Goal: Information Seeking & Learning: Learn about a topic

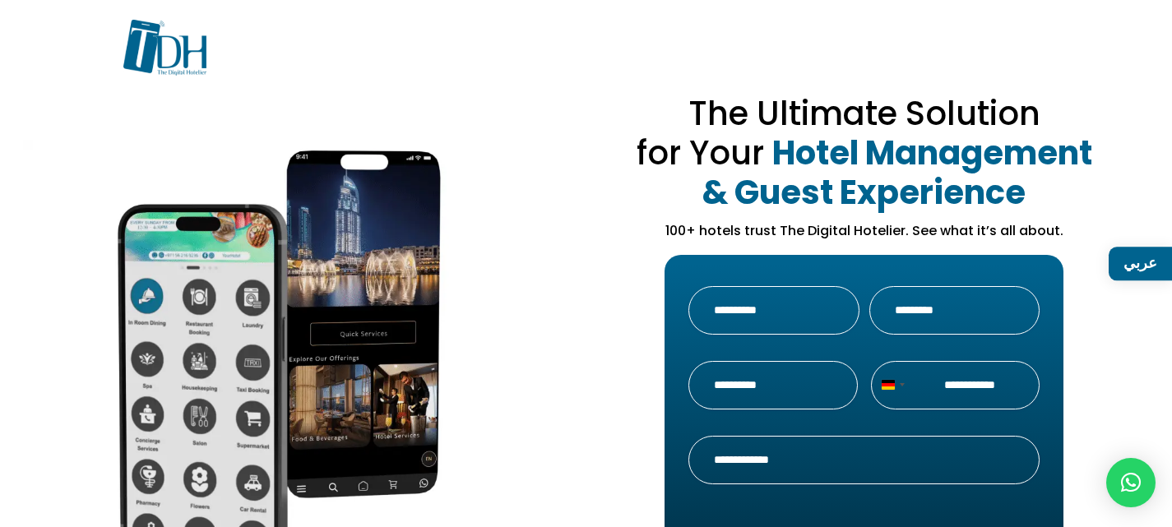
drag, startPoint x: 851, startPoint y: 333, endPoint x: 692, endPoint y: 200, distance: 207.9
drag, startPoint x: 745, startPoint y: 461, endPoint x: 586, endPoint y: -82, distance: 565.9
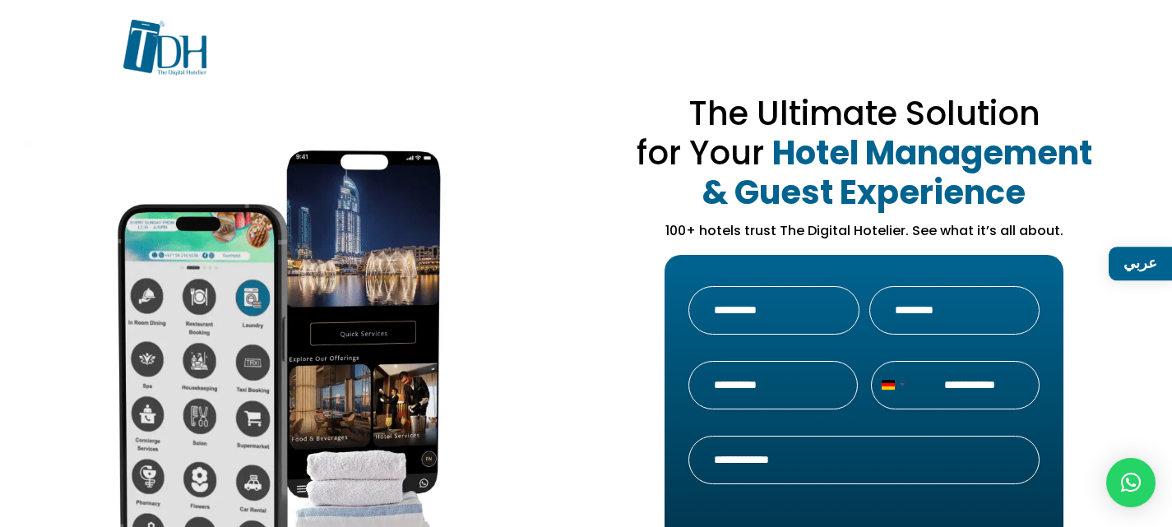
click at [798, 29] on div at bounding box center [586, 60] width 926 height 81
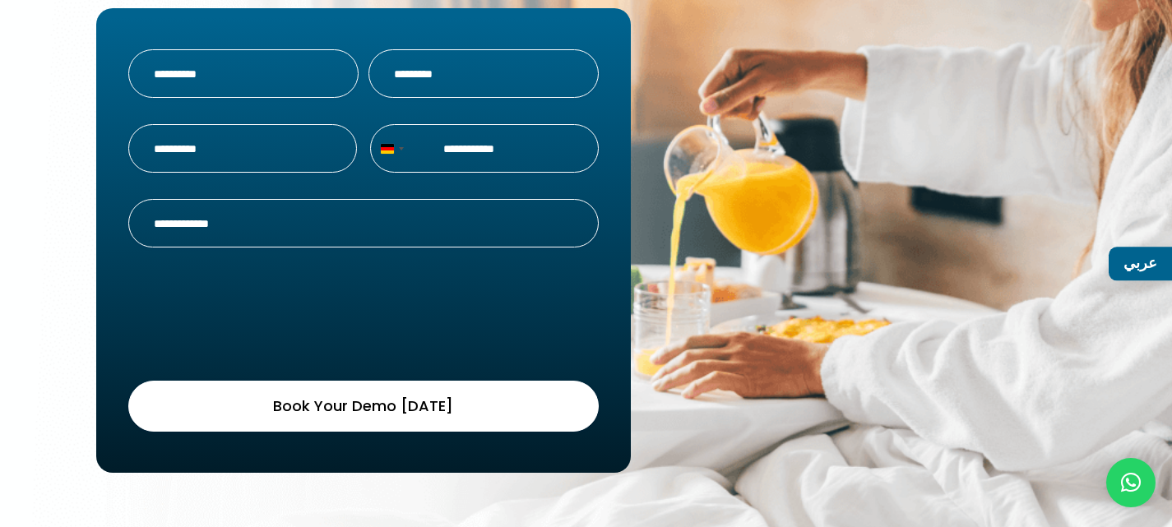
drag, startPoint x: 565, startPoint y: 37, endPoint x: 556, endPoint y: 508, distance: 471.5
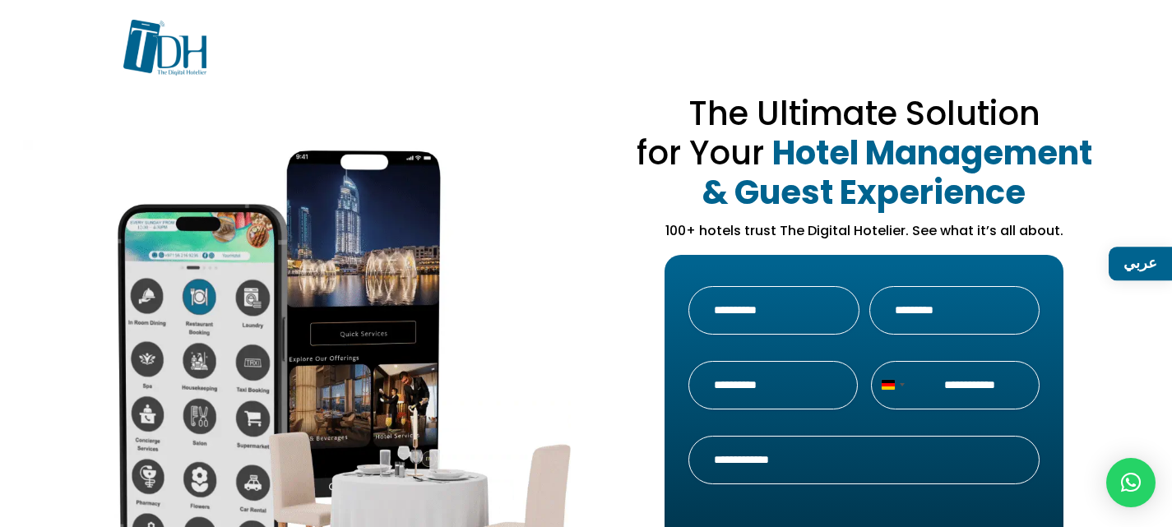
drag, startPoint x: 653, startPoint y: 494, endPoint x: 773, endPoint y: -100, distance: 605.2
drag, startPoint x: 219, startPoint y: 77, endPoint x: 150, endPoint y: 38, distance: 79.6
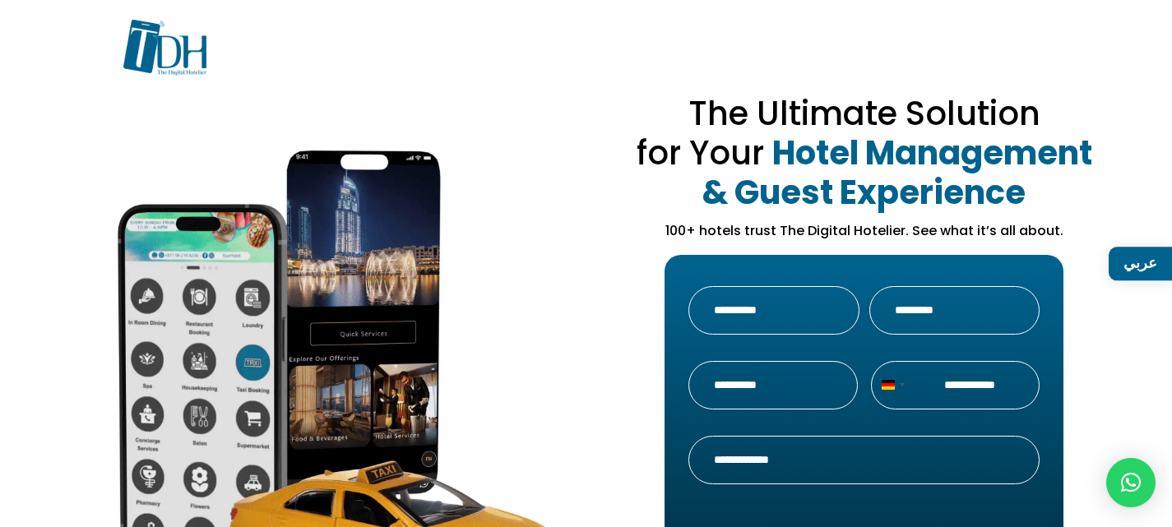
click at [150, 38] on div at bounding box center [586, 60] width 926 height 81
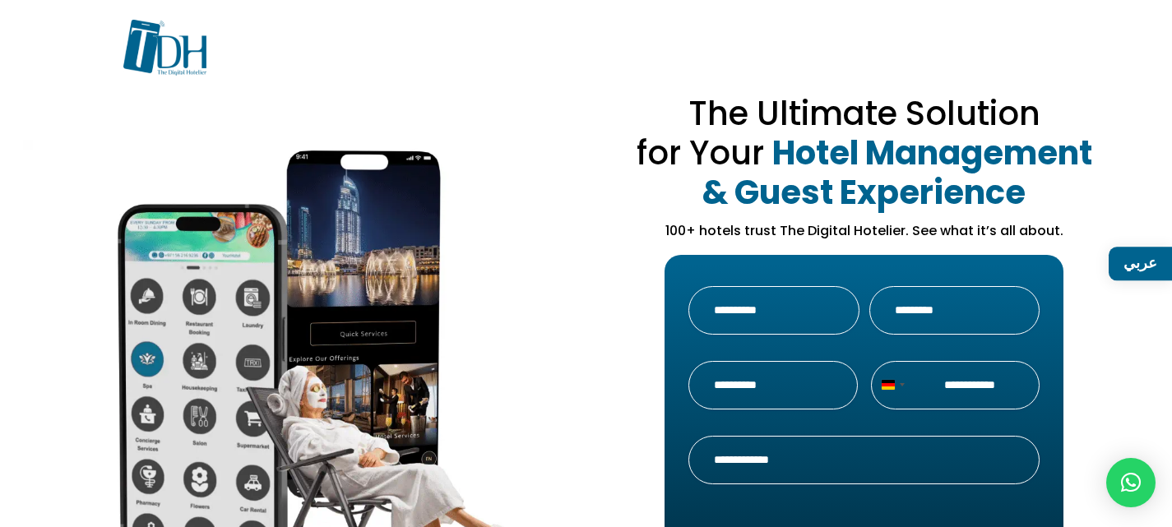
click at [238, 89] on div at bounding box center [586, 60] width 926 height 81
click at [1131, 487] on icon at bounding box center [1131, 483] width 20 height 20
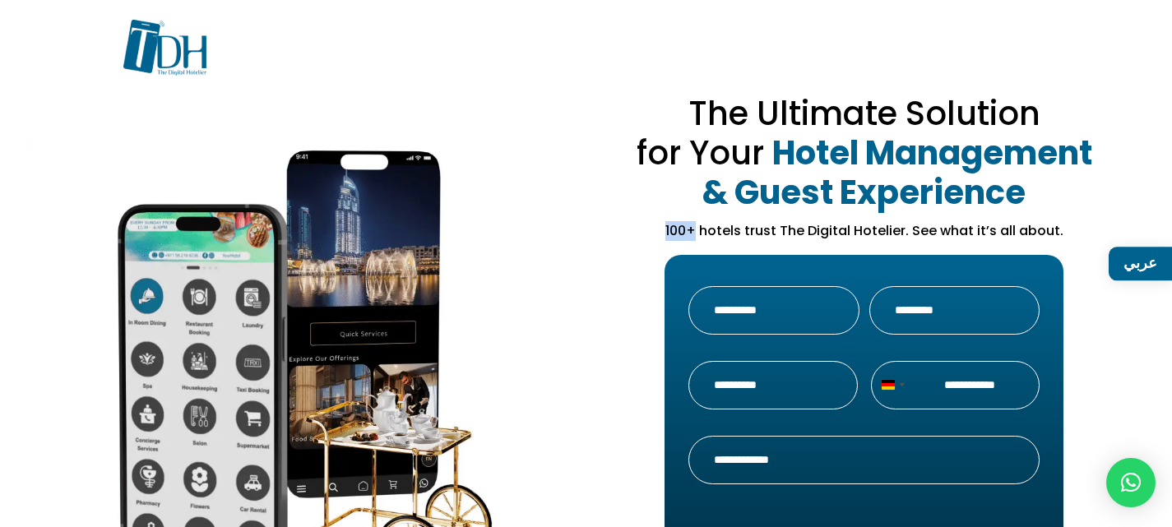
drag, startPoint x: 666, startPoint y: 224, endPoint x: 698, endPoint y: 239, distance: 35.7
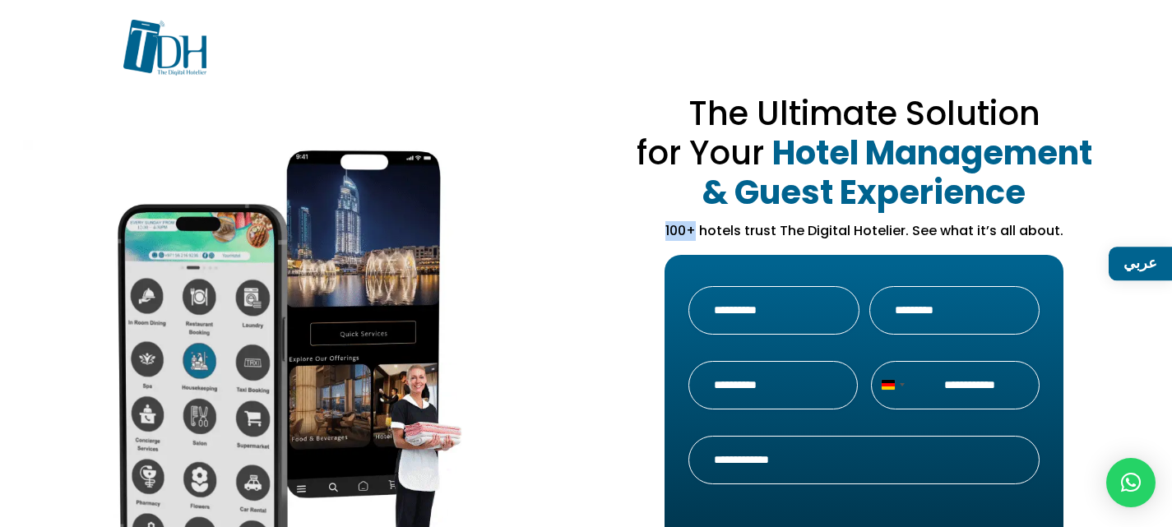
click at [698, 239] on p "100+ hotels trust The Digital Hotelier. See what it’s all about." at bounding box center [864, 231] width 499 height 20
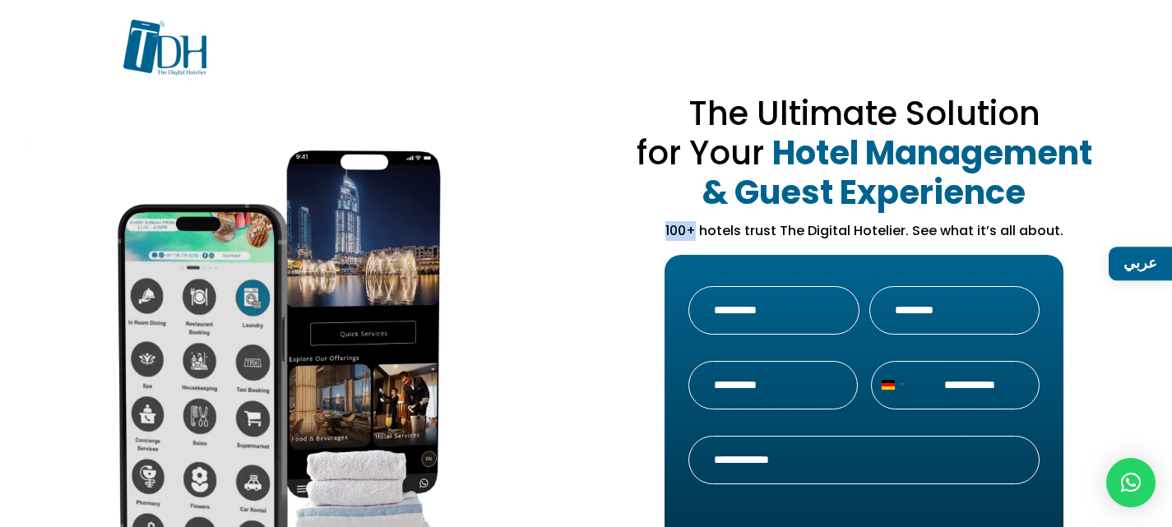
click at [701, 238] on p "100+ hotels trust The Digital Hotelier. See what it’s all about." at bounding box center [864, 231] width 499 height 20
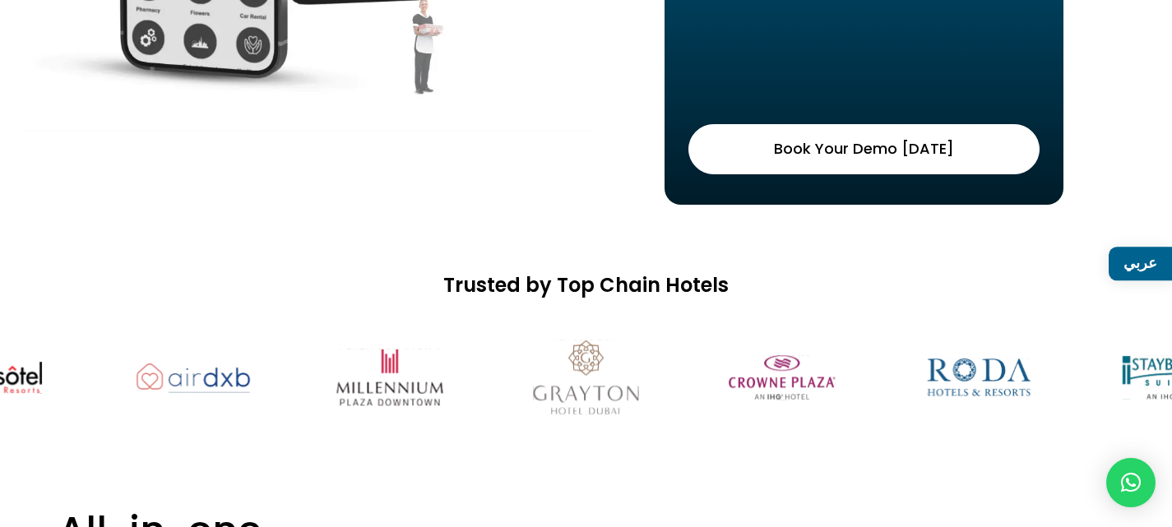
scroll to position [494, 0]
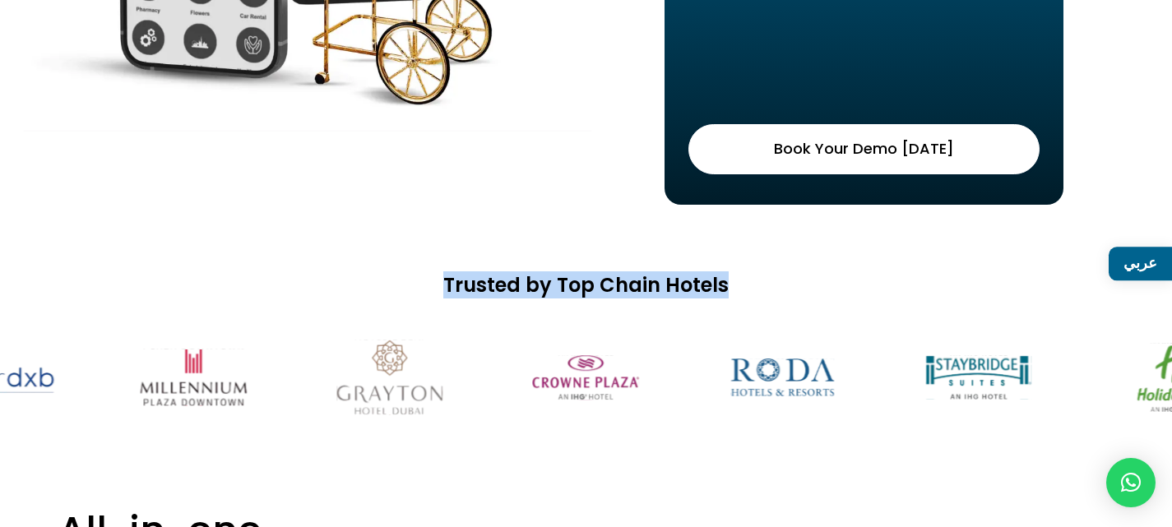
drag, startPoint x: 447, startPoint y: 285, endPoint x: 722, endPoint y: 293, distance: 275.7
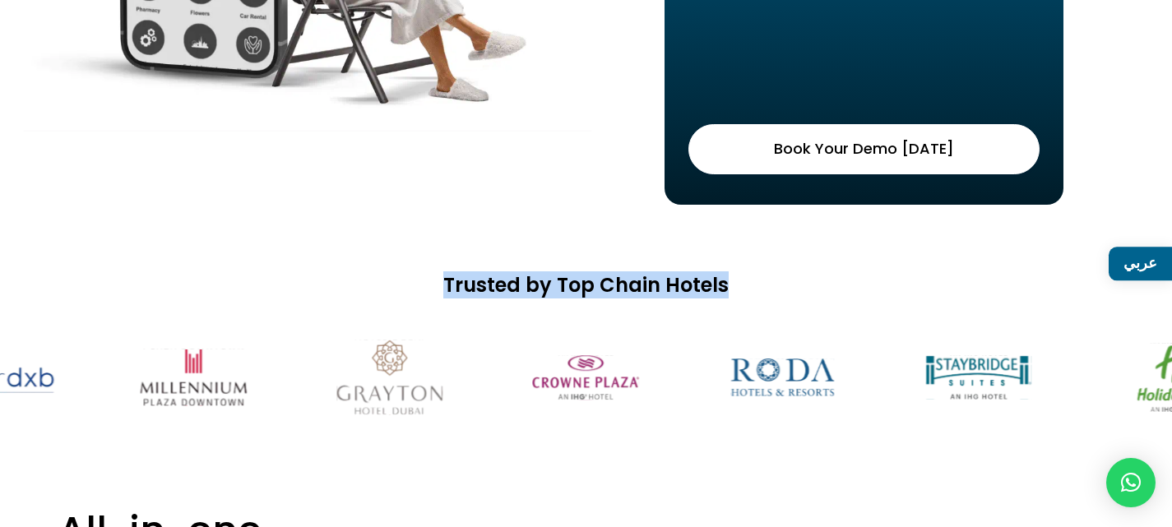
click at [722, 293] on h2 "Trusted by Top Chain Hotels" at bounding box center [586, 290] width 1172 height 32
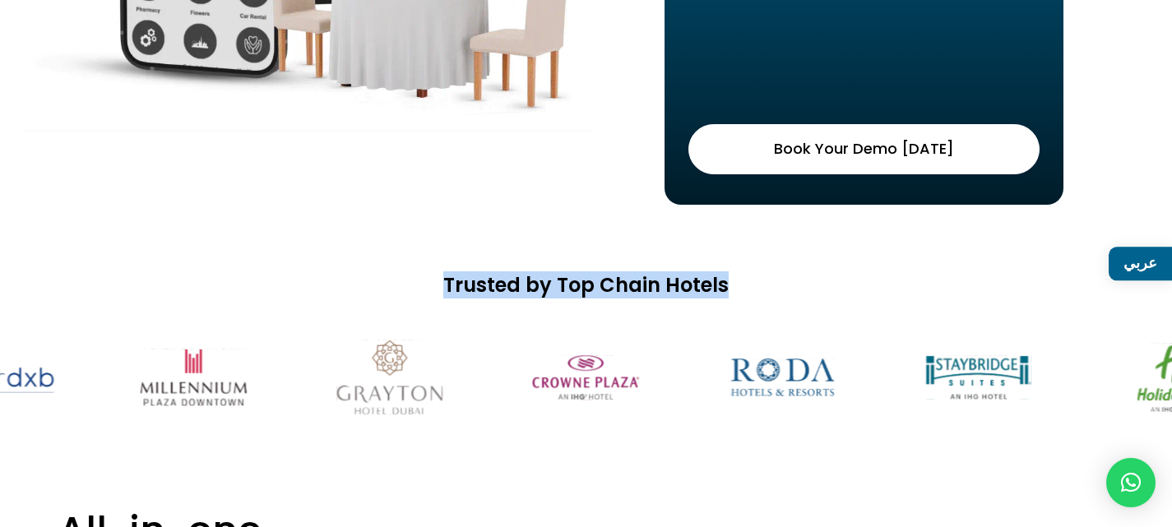
click at [706, 290] on h2 "Trusted by Top Chain Hotels" at bounding box center [586, 290] width 1172 height 32
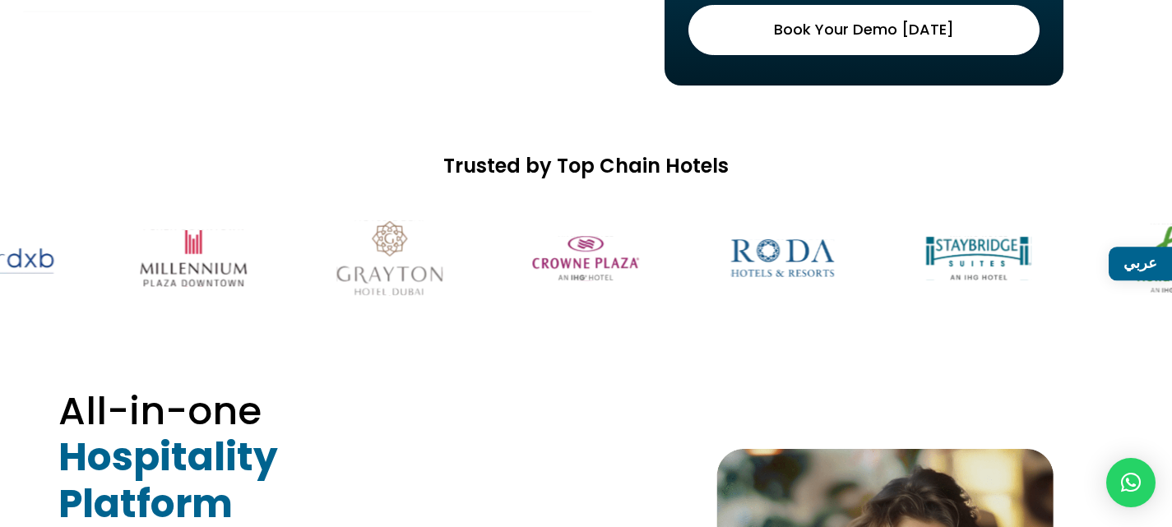
scroll to position [740, 0]
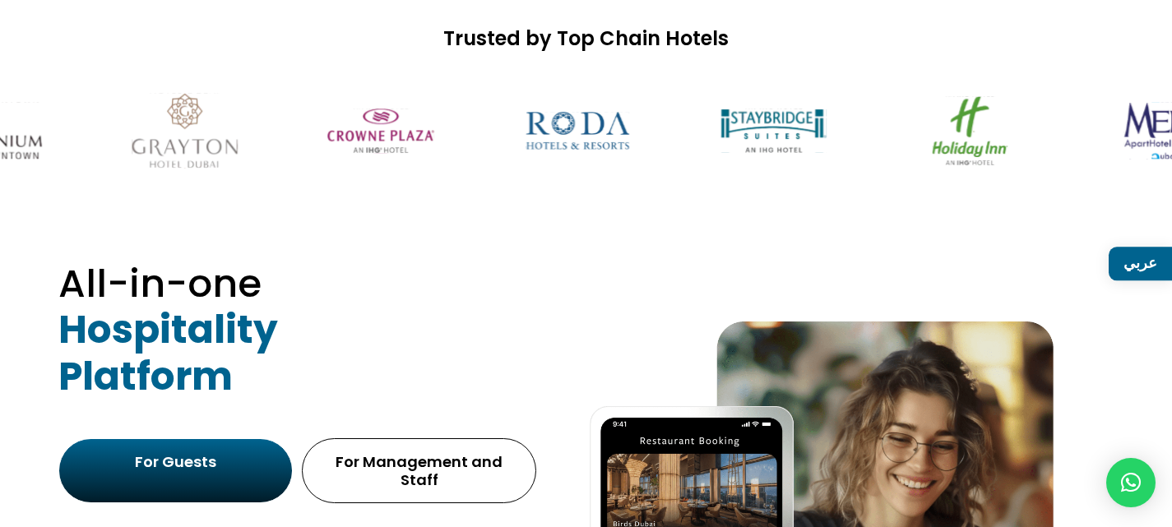
drag, startPoint x: 573, startPoint y: 114, endPoint x: 322, endPoint y: 124, distance: 250.3
click at [345, 120] on img at bounding box center [380, 130] width 141 height 88
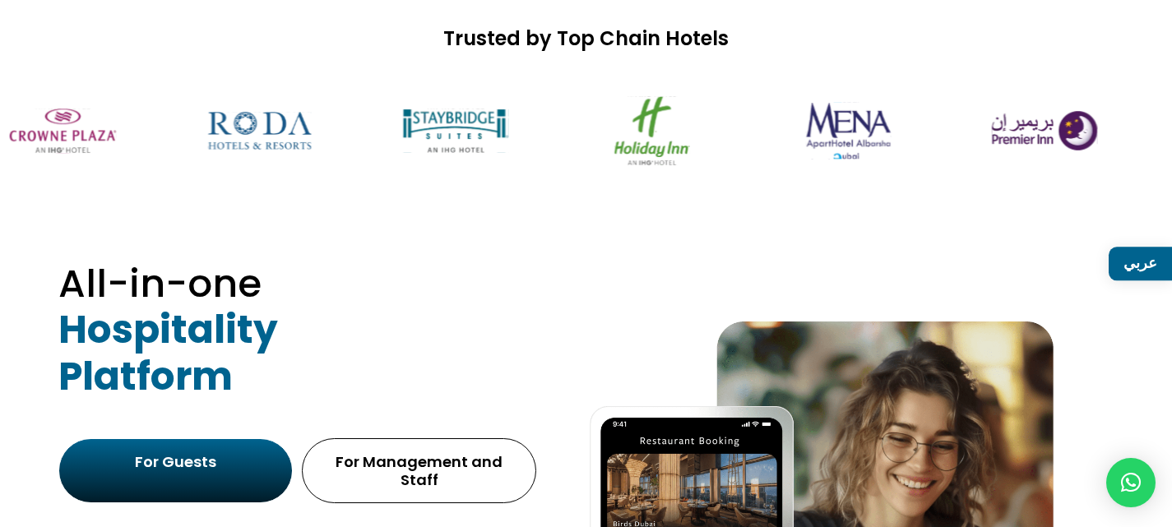
drag, startPoint x: 684, startPoint y: 109, endPoint x: 411, endPoint y: 123, distance: 273.4
click at [413, 122] on img at bounding box center [455, 130] width 141 height 88
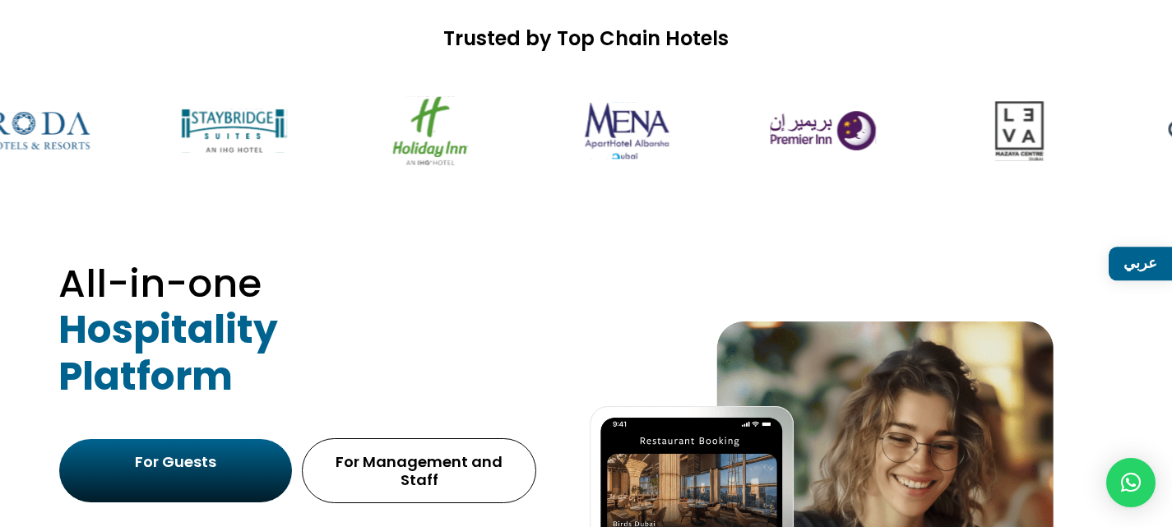
drag, startPoint x: 641, startPoint y: 130, endPoint x: 450, endPoint y: 144, distance: 191.4
click at [464, 142] on div at bounding box center [586, 130] width 1172 height 137
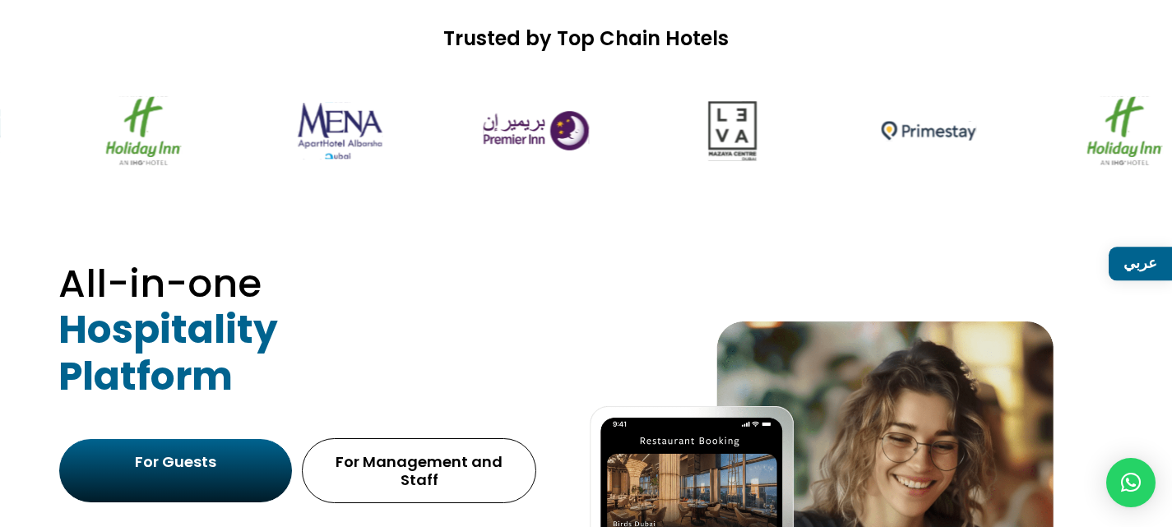
drag, startPoint x: 763, startPoint y: 126, endPoint x: 500, endPoint y: 154, distance: 264.7
click at [502, 153] on img at bounding box center [536, 130] width 141 height 88
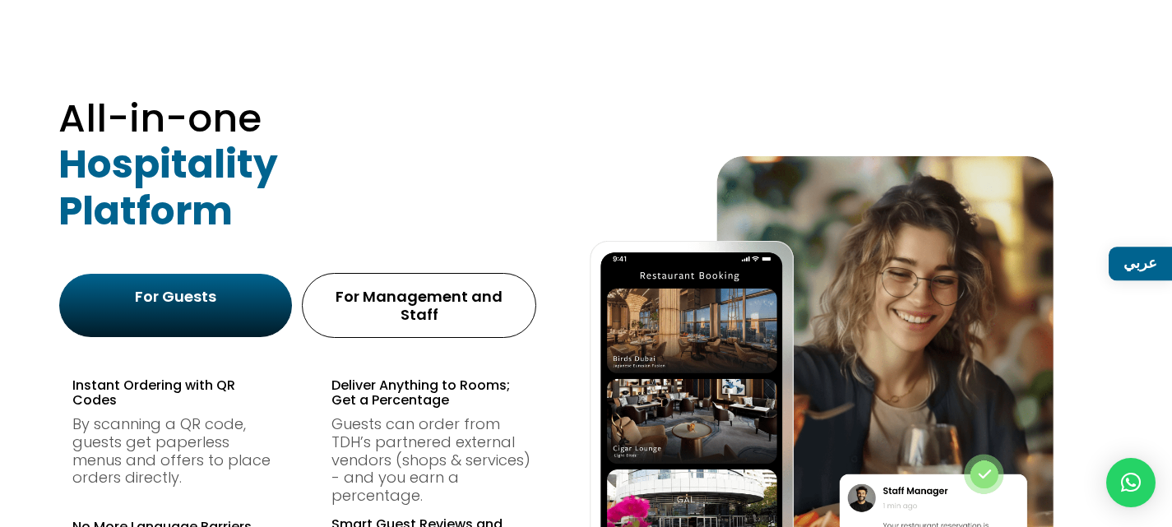
scroll to position [987, 0]
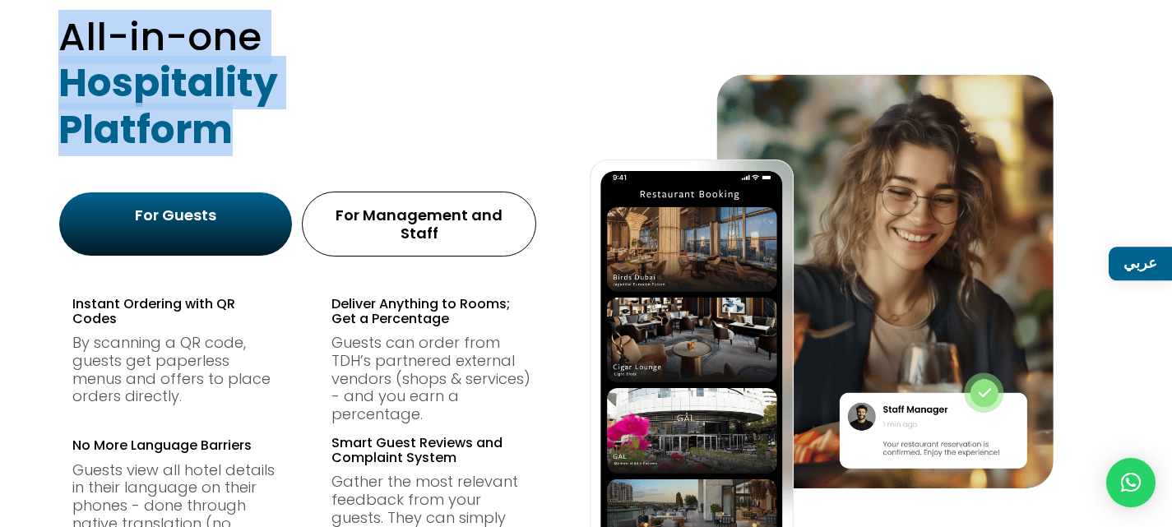
drag, startPoint x: 67, startPoint y: 35, endPoint x: 378, endPoint y: 154, distance: 332.8
click at [310, 155] on h2 "All-in-one Hospitality Platform" at bounding box center [243, 87] width 370 height 147
click at [380, 154] on h2 "All-in-one Hospitality Platform" at bounding box center [243, 87] width 370 height 147
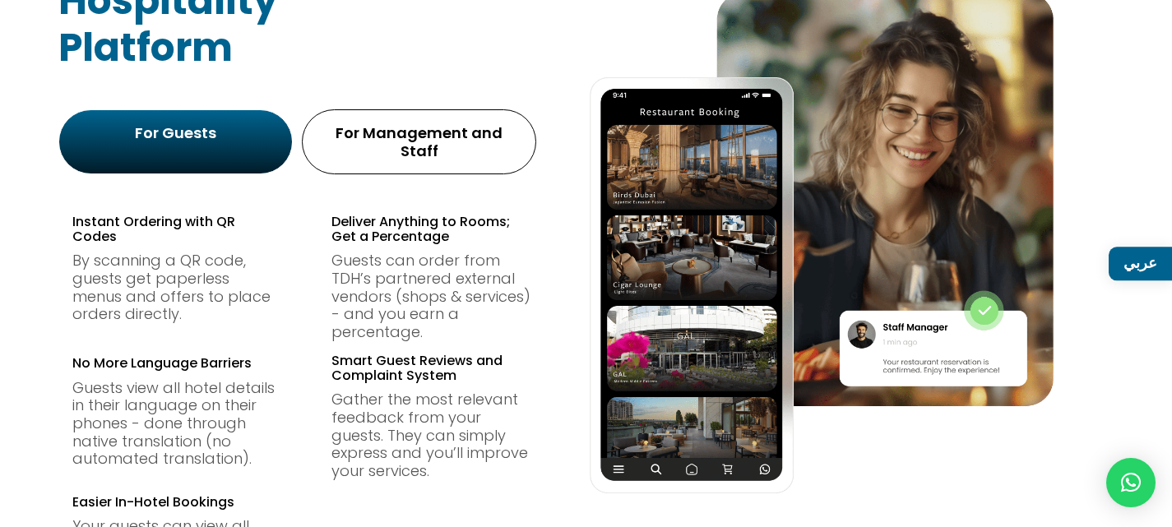
scroll to position [1152, 0]
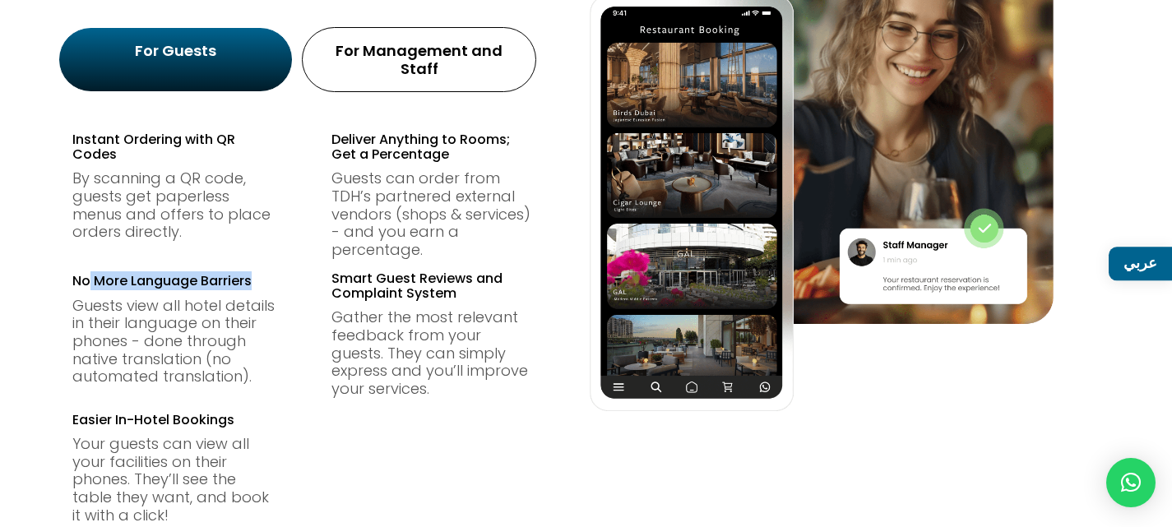
drag, startPoint x: 87, startPoint y: 263, endPoint x: 272, endPoint y: 262, distance: 185.1
click at [272, 274] on h4 "No More Language Barriers" at bounding box center [174, 285] width 205 height 23
click at [273, 274] on h4 "No More Language Barriers" at bounding box center [174, 285] width 205 height 23
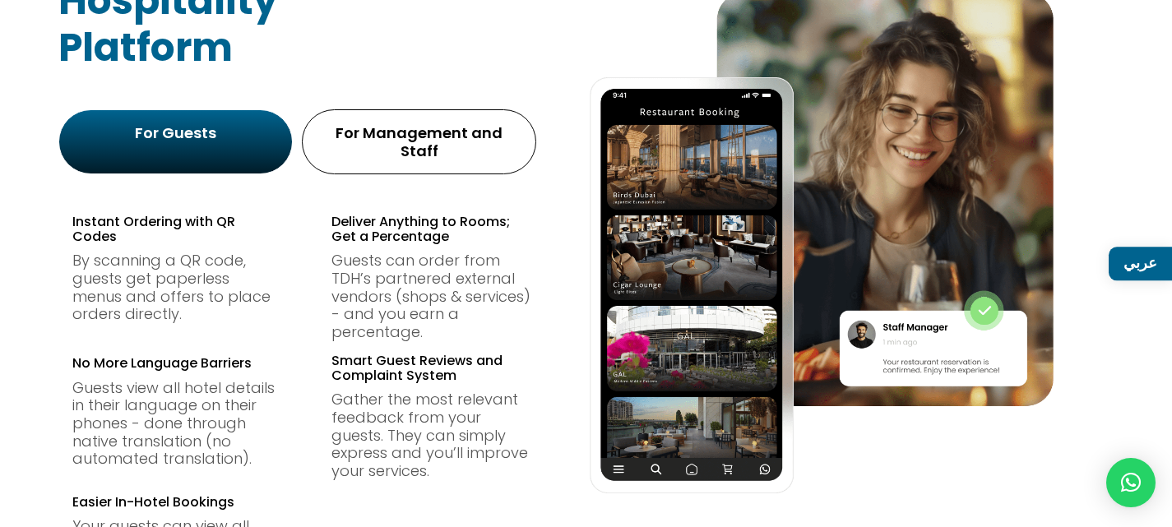
scroll to position [987, 0]
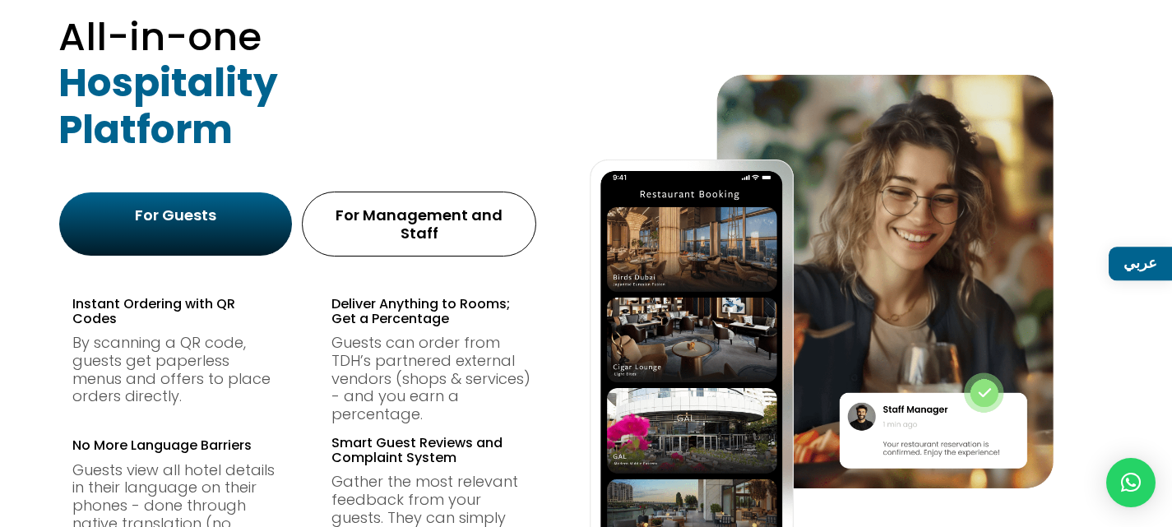
click at [371, 223] on div "For Management and Staff" at bounding box center [419, 223] width 203 height 35
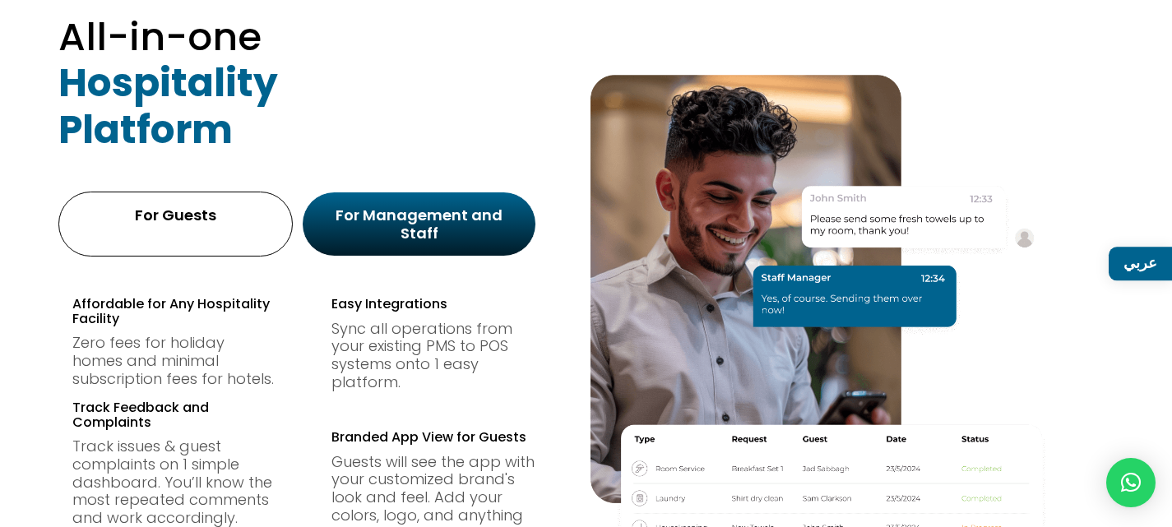
click at [197, 209] on div "For Guests" at bounding box center [175, 215] width 203 height 18
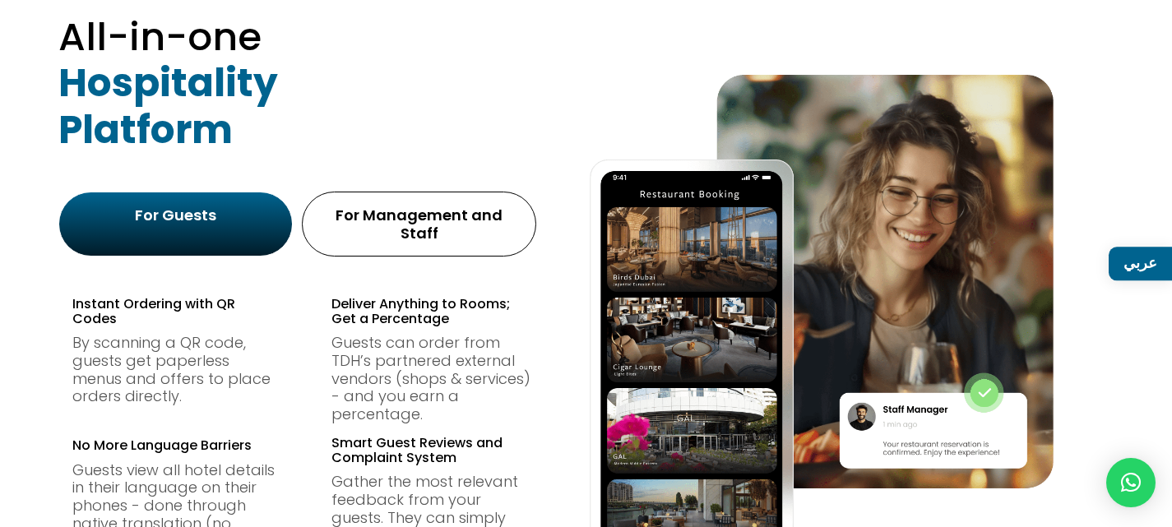
click at [398, 206] on div "For Management and Staff" at bounding box center [419, 223] width 203 height 35
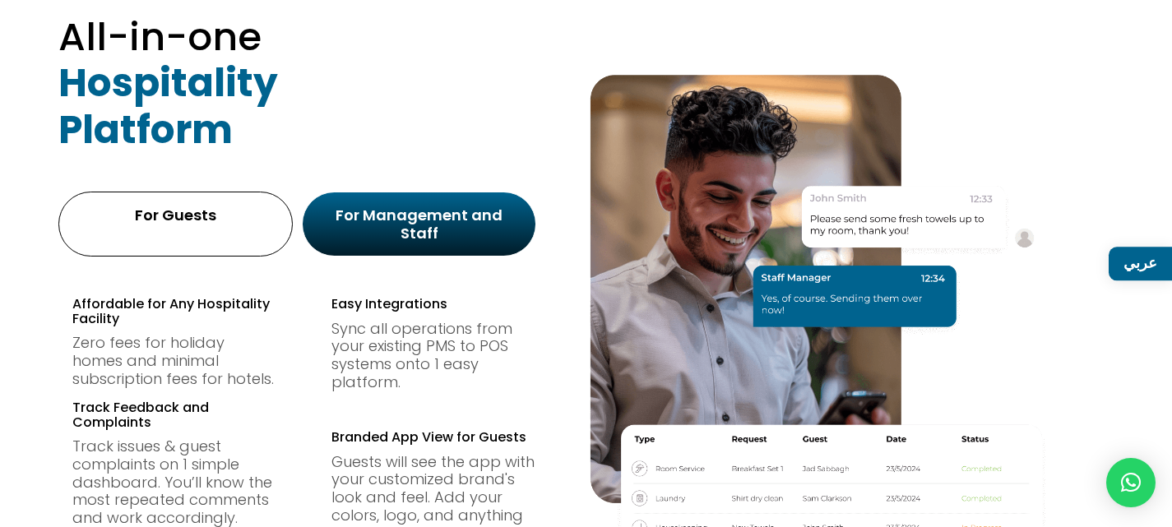
click at [223, 208] on div "For Guests" at bounding box center [175, 215] width 203 height 18
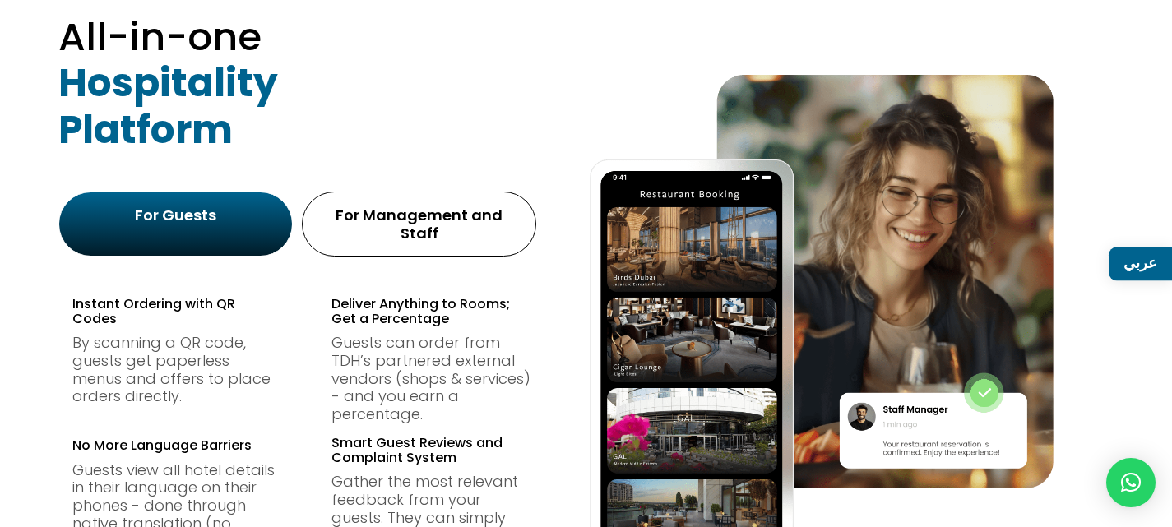
click at [480, 211] on div "For Management and Staff" at bounding box center [419, 223] width 203 height 35
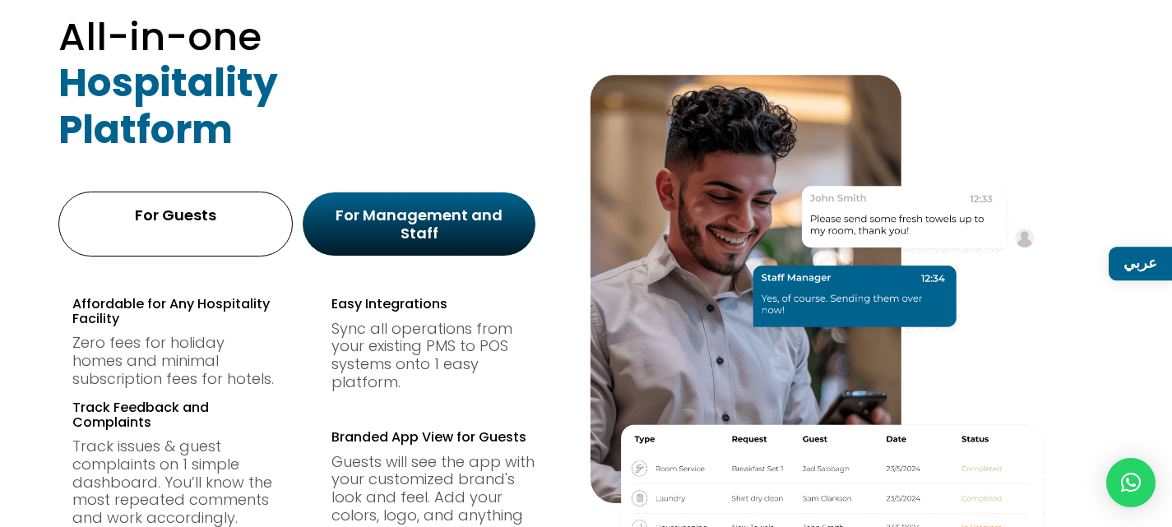
click at [225, 224] on div "For Guests" at bounding box center [175, 215] width 203 height 18
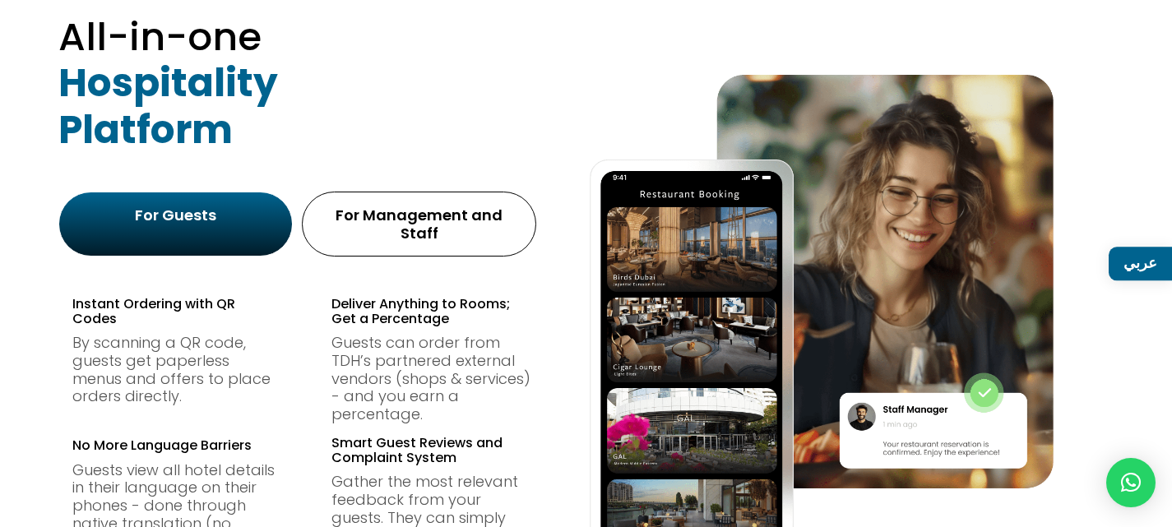
scroll to position [1069, 0]
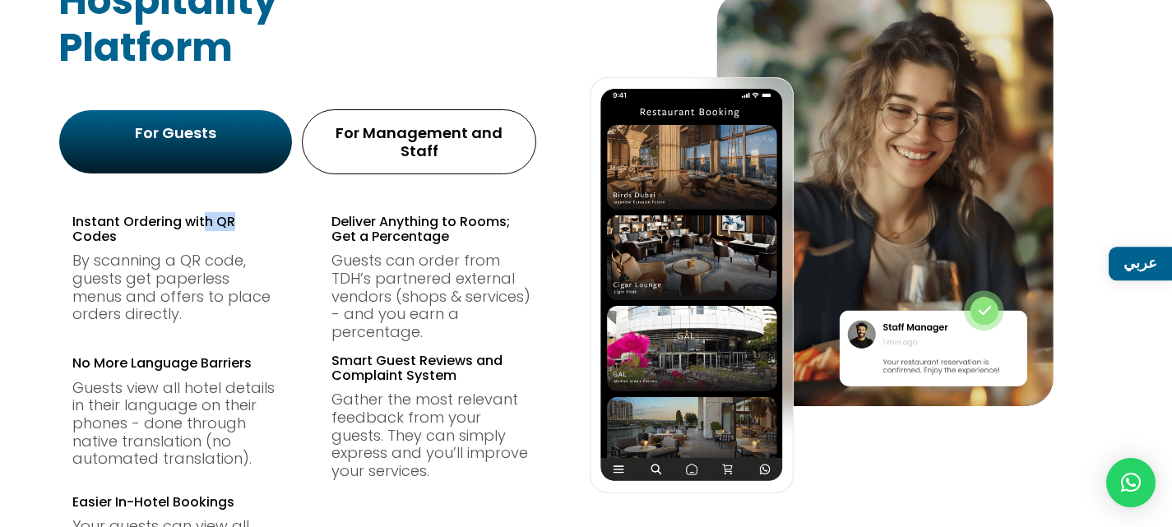
drag, startPoint x: 204, startPoint y: 206, endPoint x: 244, endPoint y: 211, distance: 39.7
click at [244, 215] on h4 "Instant Ordering with QR Codes" at bounding box center [174, 233] width 205 height 37
click at [233, 215] on div at bounding box center [233, 215] width 0 height 0
click at [354, 225] on span "Deliver Anything to Rooms; Get a Percentage" at bounding box center [421, 229] width 179 height 34
click at [443, 266] on p "Guests can order from TDH’s partnered external vendors (shops & services) - and…" at bounding box center [434, 296] width 205 height 89
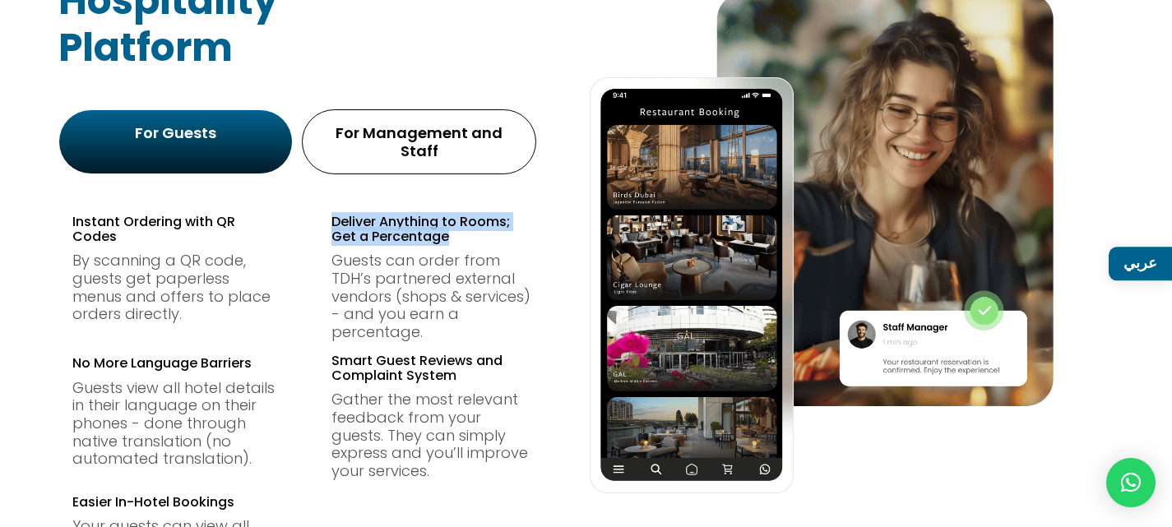
drag, startPoint x: 327, startPoint y: 204, endPoint x: 494, endPoint y: 222, distance: 168.0
click at [494, 222] on div "Instant Ordering with QR Codes By scanning a QR code, guests get paperless menu…" at bounding box center [562, 400] width 981 height 414
click at [466, 225] on h4 "Deliver Anything to Rooms; Get a Percentage" at bounding box center [434, 233] width 205 height 37
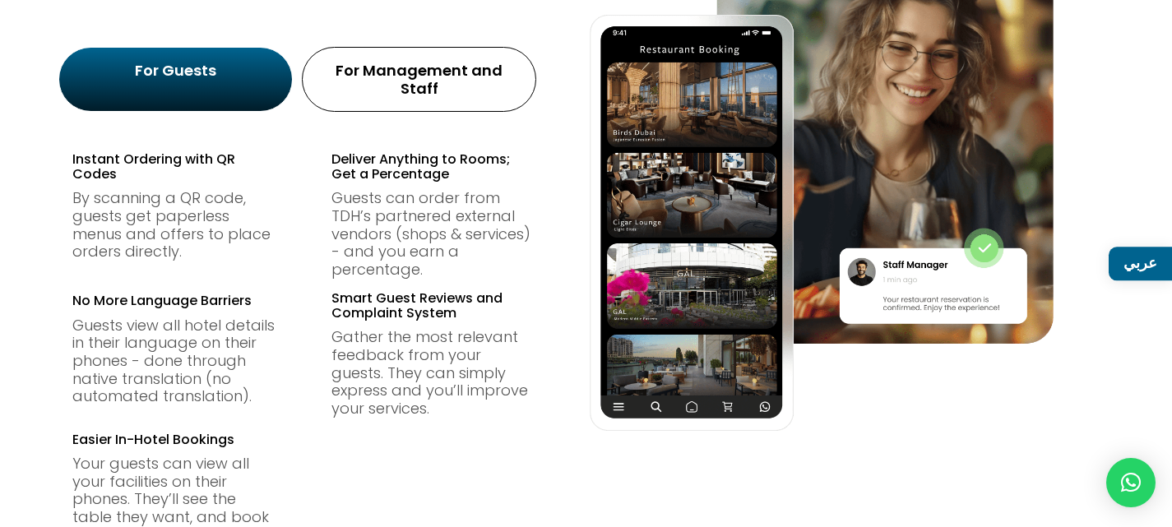
scroll to position [1152, 0]
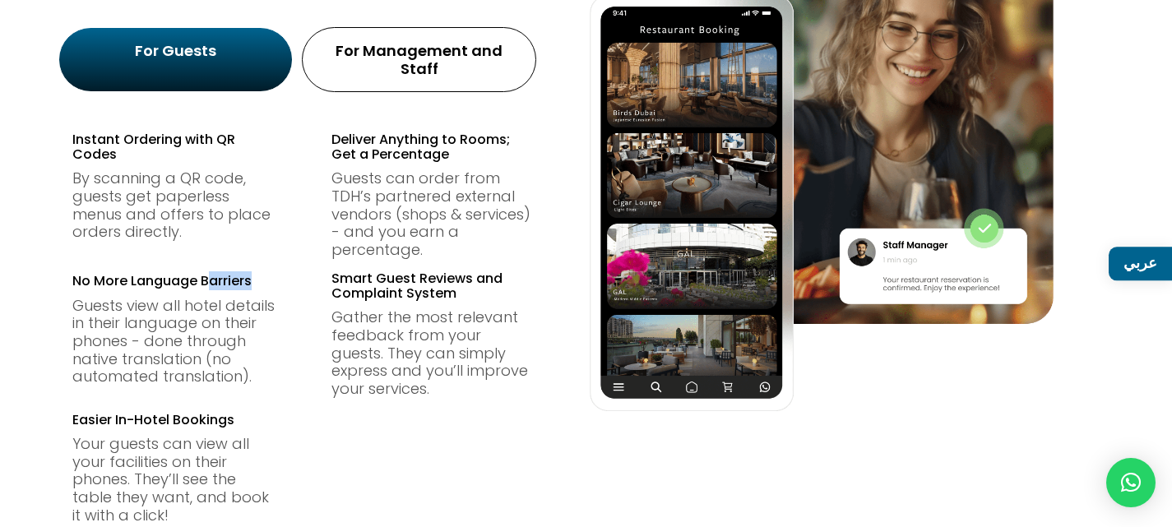
drag, startPoint x: 211, startPoint y: 263, endPoint x: 290, endPoint y: 263, distance: 78.2
click at [290, 263] on div "Instant Ordering with QR Codes By scanning a QR code, guests get paperless menu…" at bounding box center [562, 317] width 981 height 414
click at [183, 274] on h4 "No More Language Barriers" at bounding box center [174, 285] width 205 height 23
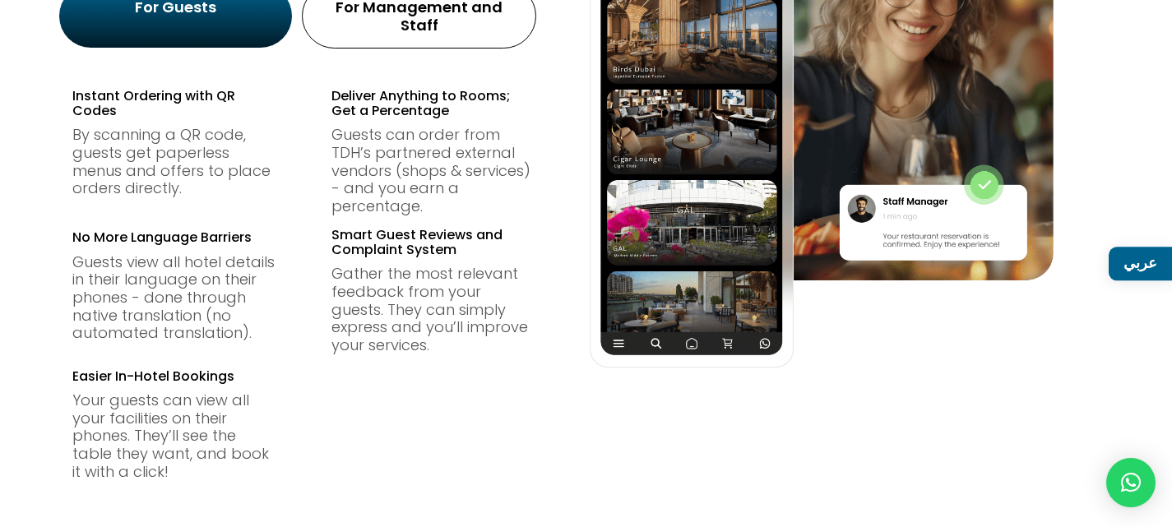
scroll to position [1234, 0]
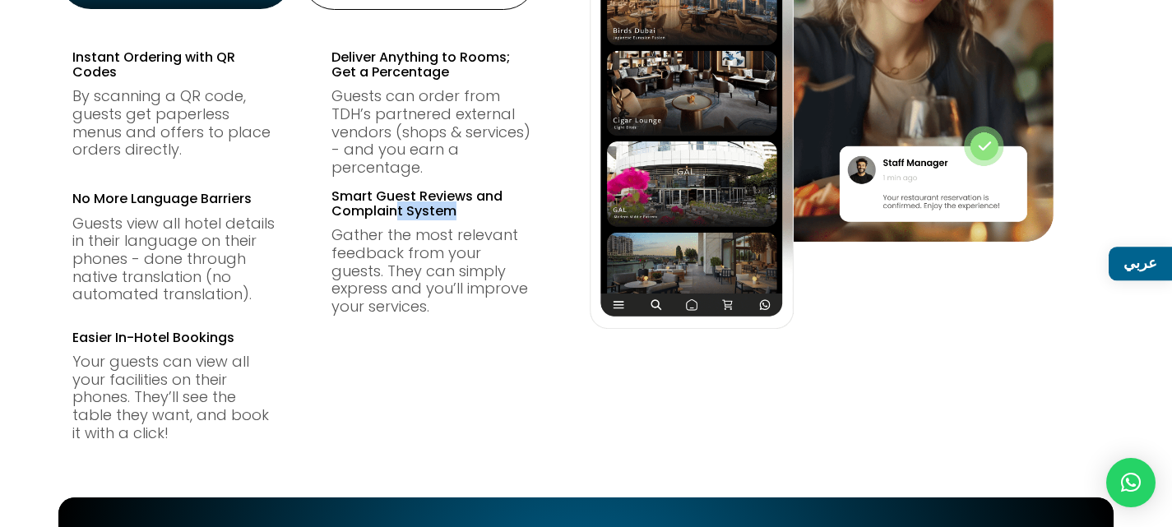
drag, startPoint x: 411, startPoint y: 203, endPoint x: 489, endPoint y: 206, distance: 79.0
click at [489, 206] on h4 "Smart Guest Reviews and Complaint System" at bounding box center [434, 207] width 205 height 37
click at [422, 200] on span "Smart Guest Reviews and Complaint System" at bounding box center [417, 204] width 171 height 34
drag, startPoint x: 329, startPoint y: 195, endPoint x: 458, endPoint y: 201, distance: 129.3
click at [458, 201] on div "Instant Ordering with QR Codes By scanning a QR code, guests get paperless menu…" at bounding box center [562, 235] width 981 height 414
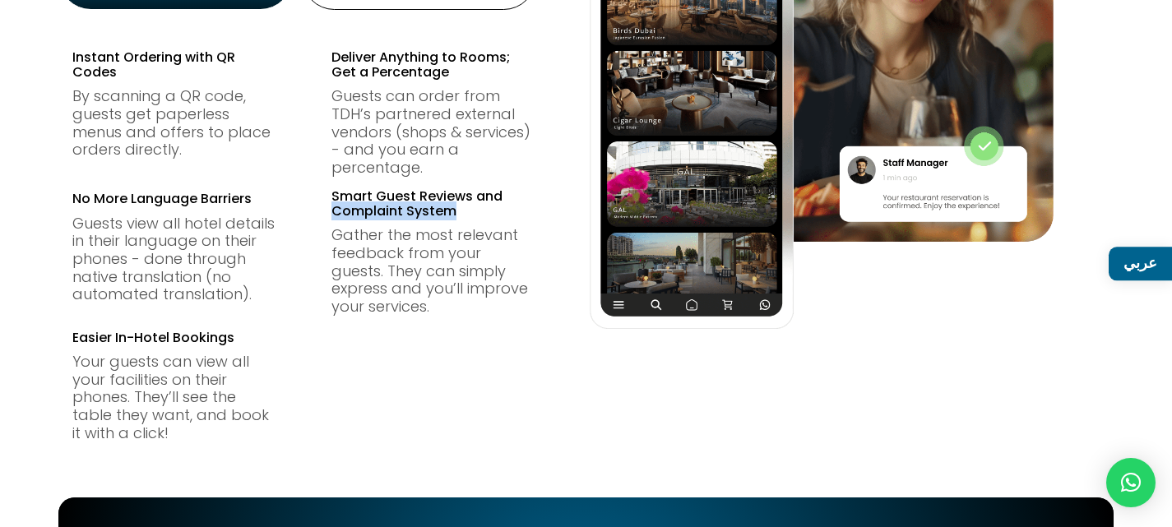
click at [431, 197] on span "Smart Guest Reviews and Complaint System" at bounding box center [417, 204] width 171 height 34
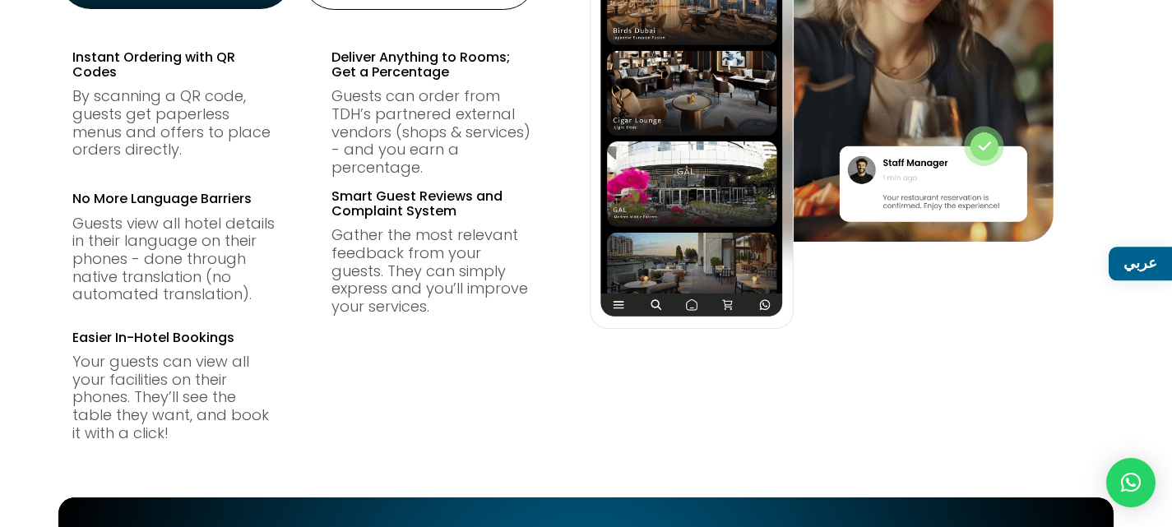
scroll to position [1316, 0]
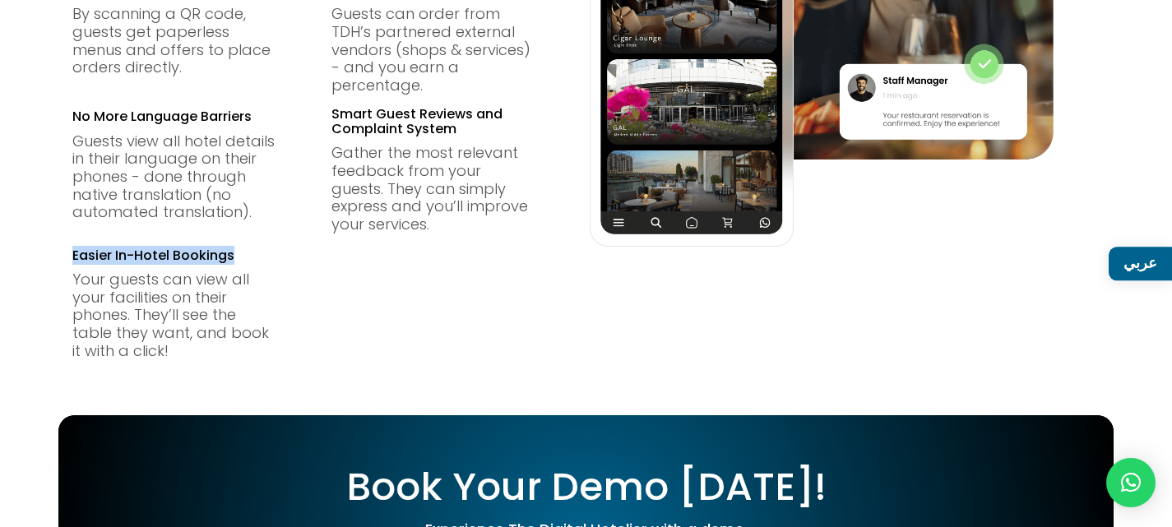
drag, startPoint x: 248, startPoint y: 235, endPoint x: 72, endPoint y: 242, distance: 177.0
click at [72, 242] on div "All-in-one Hospitality Platform For Guests For Management and Staff Instant Ord…" at bounding box center [585, 38] width 1055 height 676
click at [218, 246] on span "Easier In-Hotel Bookings" at bounding box center [153, 255] width 162 height 19
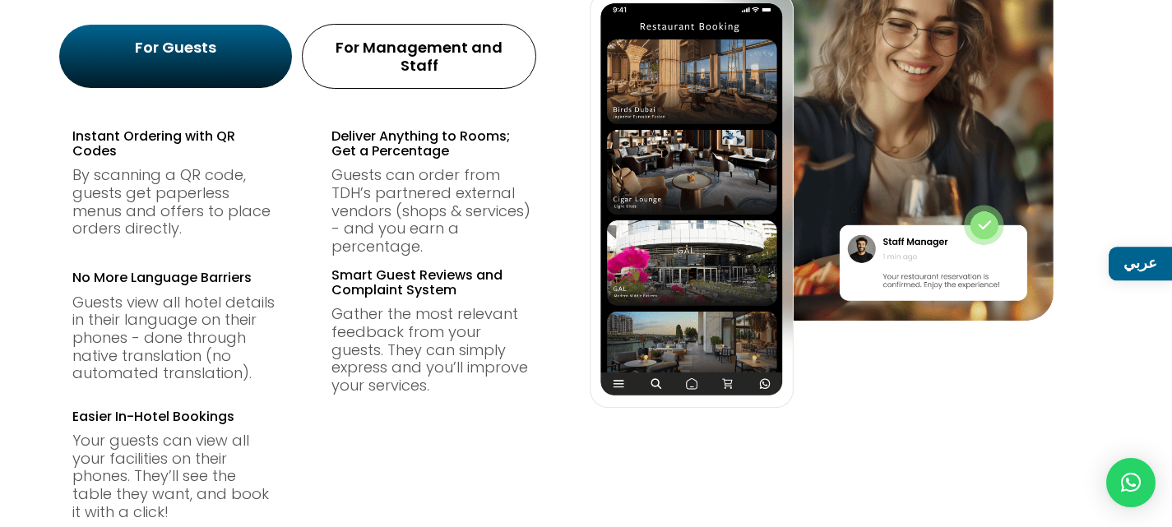
scroll to position [1152, 0]
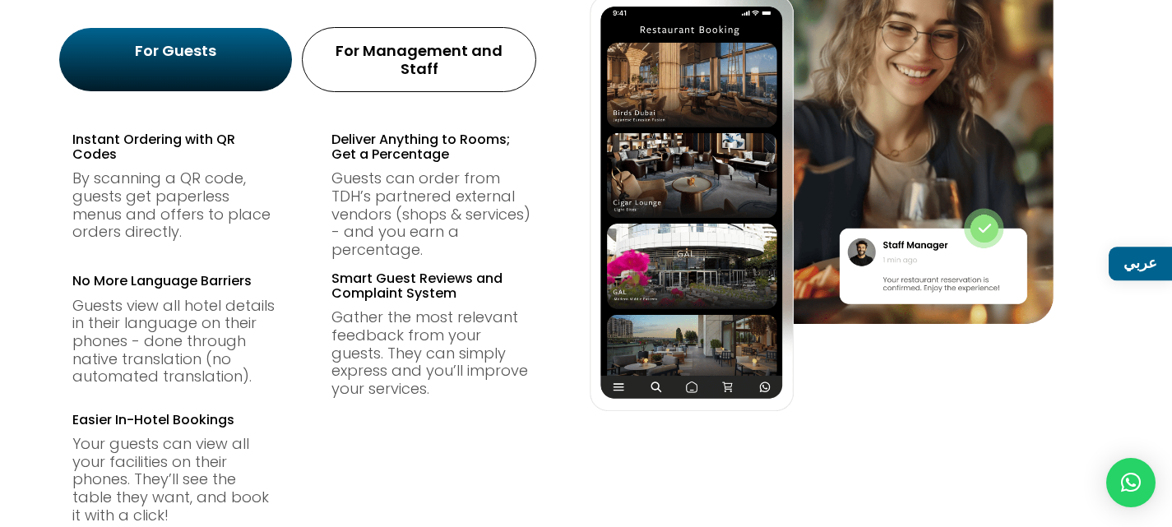
click at [447, 65] on div "For Management and Staff" at bounding box center [419, 59] width 234 height 65
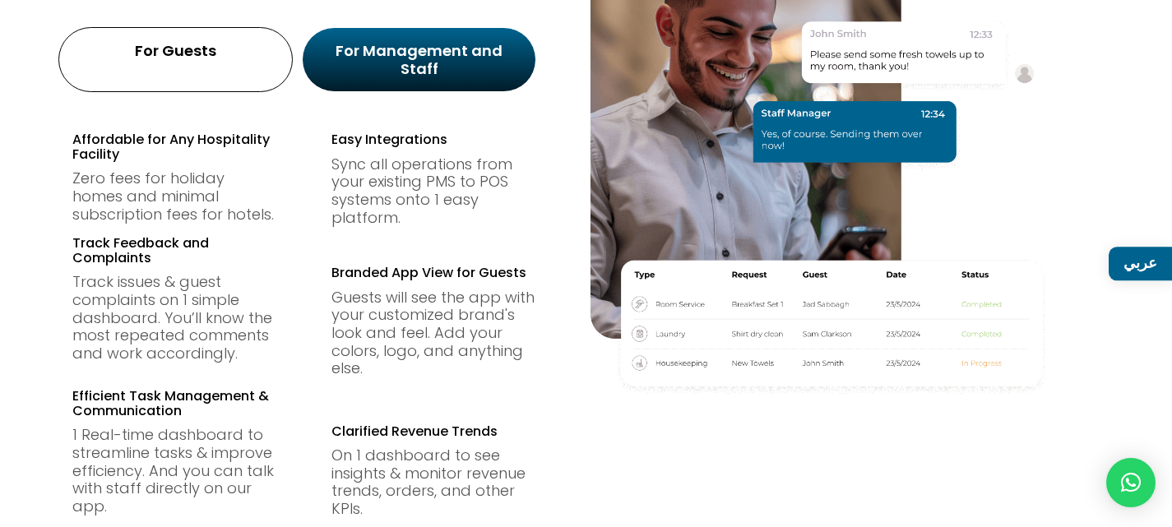
click at [213, 62] on div "For Guests" at bounding box center [175, 60] width 211 height 44
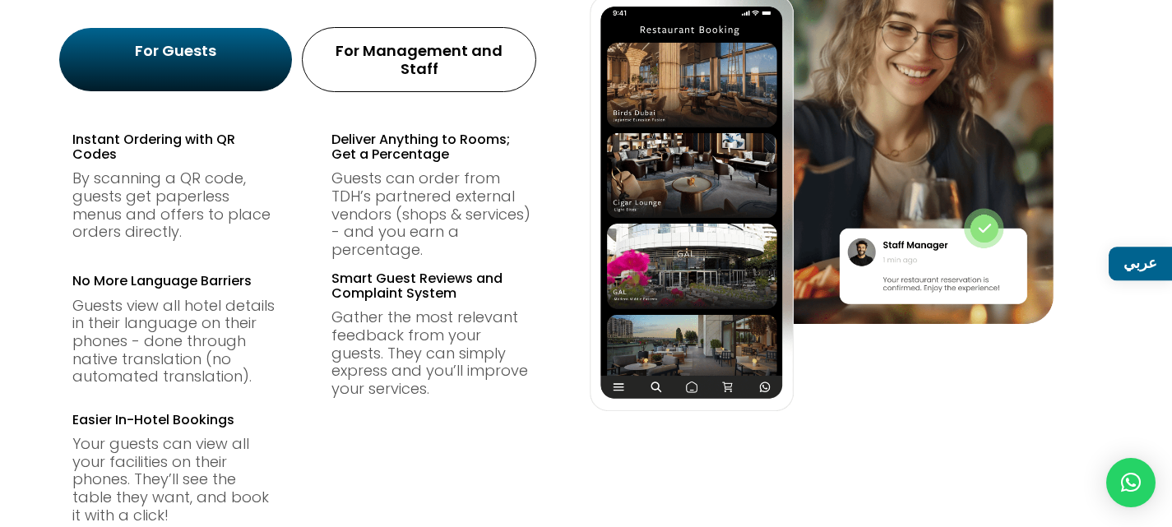
click at [419, 100] on div "Instant Ordering with QR Codes By scanning a QR code, guests get paperless menu…" at bounding box center [562, 312] width 981 height 424
click at [422, 75] on div "For Guests For Management and Staff" at bounding box center [585, 59] width 981 height 81
click at [434, 63] on div "For Management and Staff" at bounding box center [418, 60] width 211 height 44
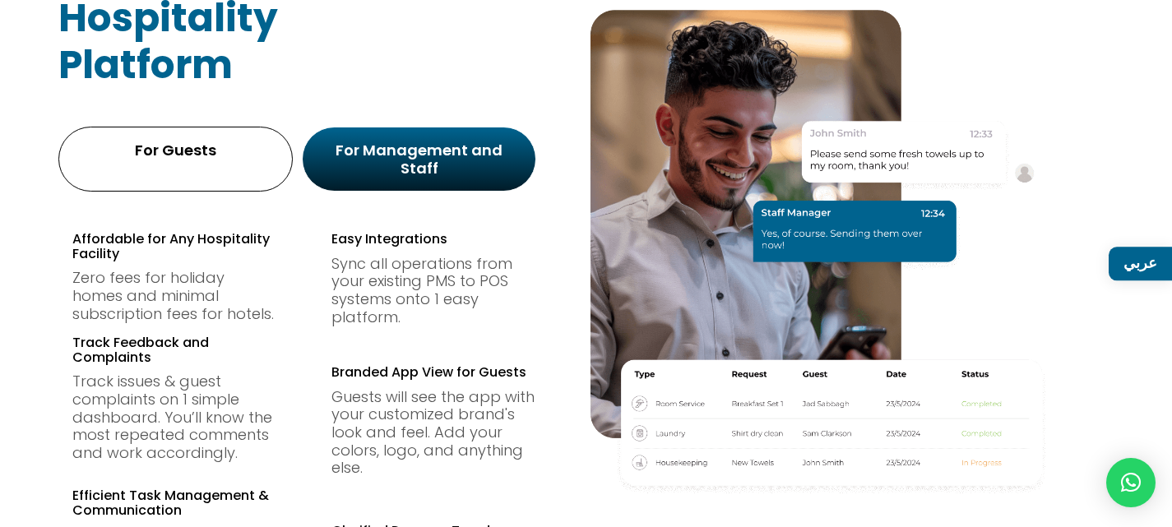
scroll to position [987, 0]
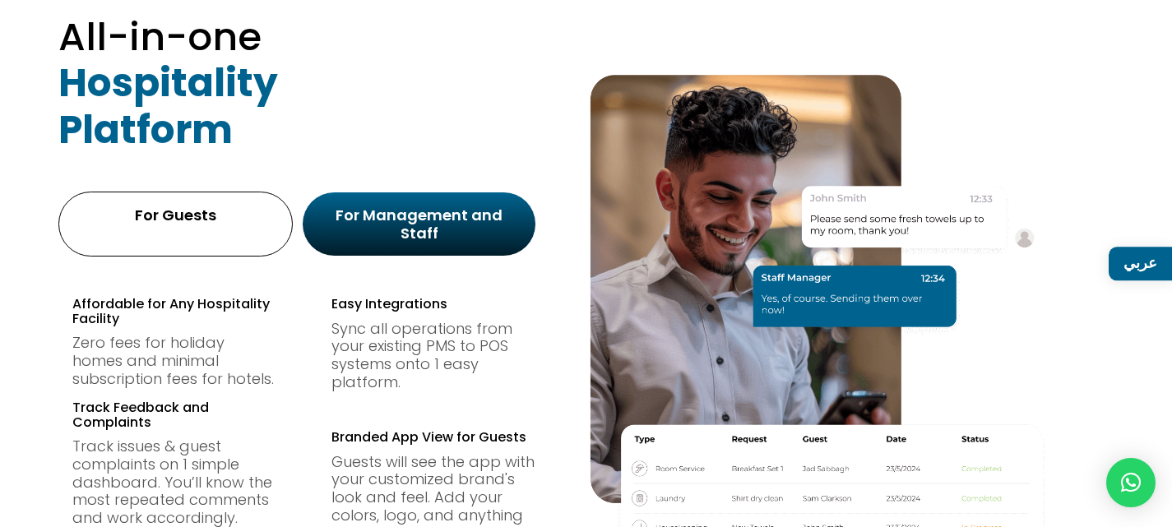
click at [244, 240] on div "For Guests For Management and Staff" at bounding box center [585, 223] width 981 height 81
click at [239, 225] on div "For Guests" at bounding box center [175, 224] width 211 height 44
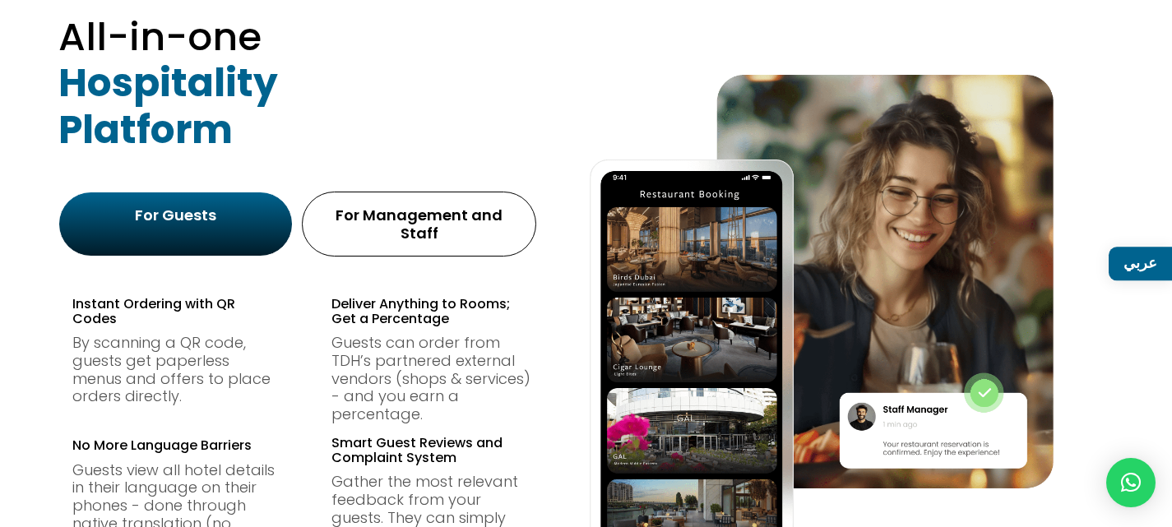
click at [513, 216] on div "For Management and Staff" at bounding box center [419, 223] width 203 height 35
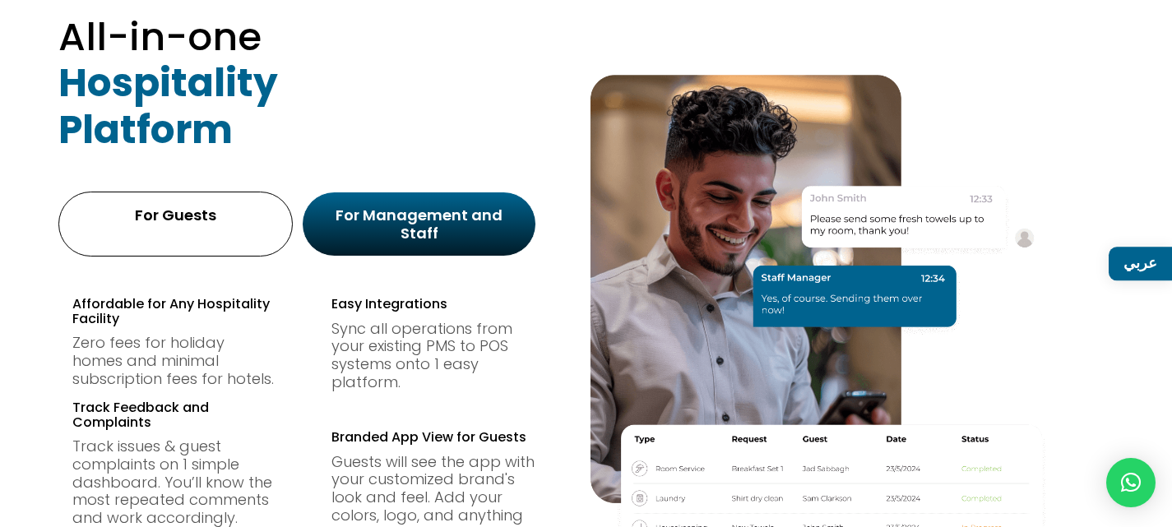
click at [203, 211] on div "For Guests" at bounding box center [175, 215] width 203 height 18
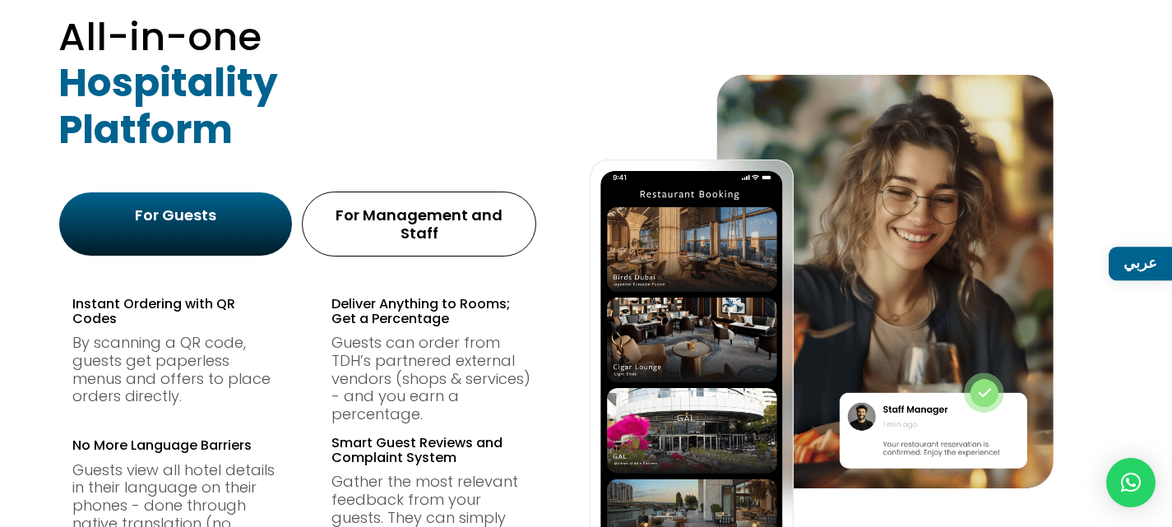
click at [380, 216] on div "For Management and Staff" at bounding box center [419, 223] width 203 height 35
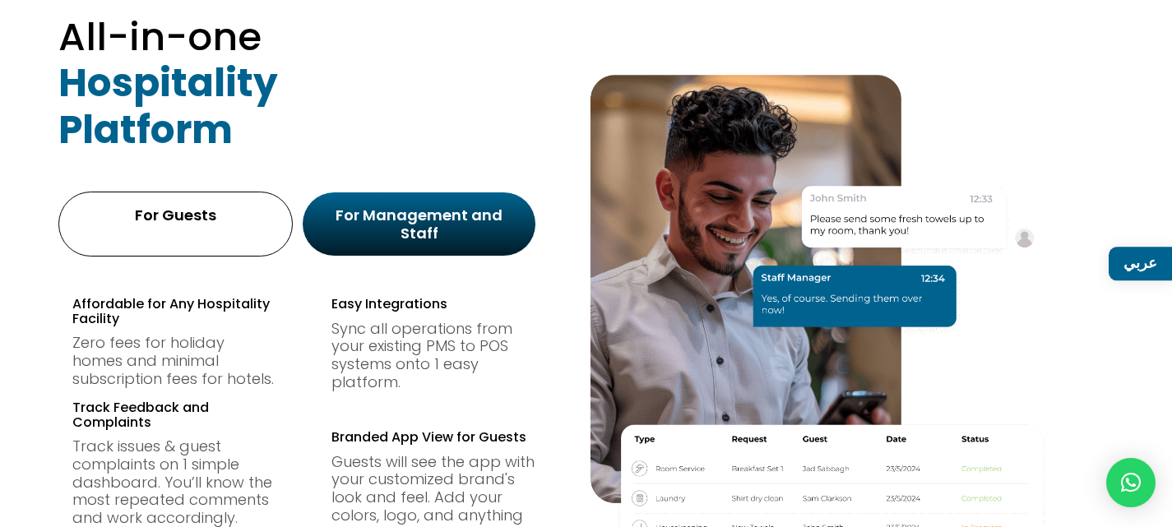
click at [220, 211] on div "For Guests" at bounding box center [175, 215] width 203 height 18
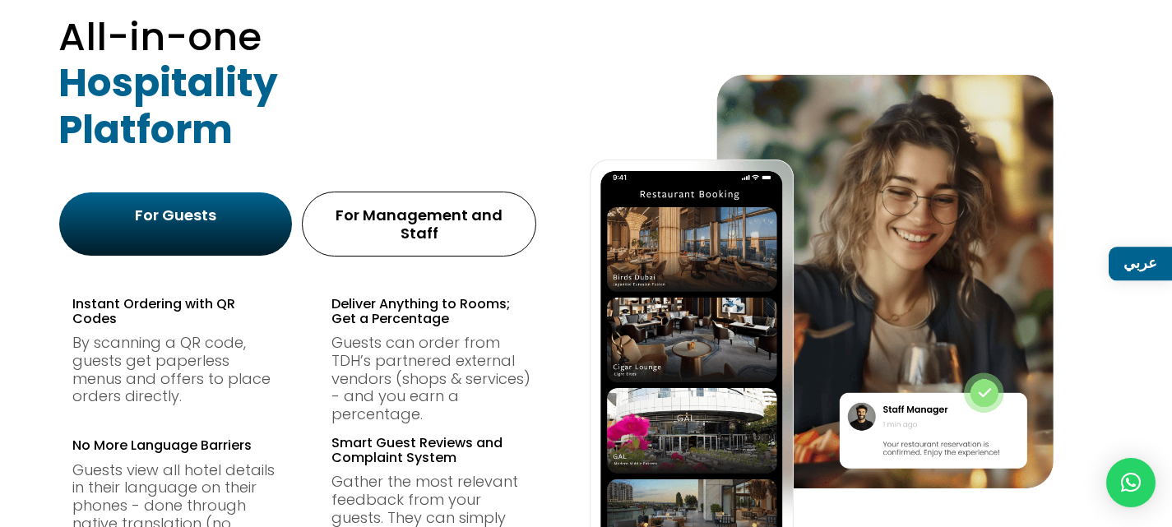
click at [328, 163] on div "All-in-one Hospitality Platform For Guests For Management and Staff Instant Ord…" at bounding box center [585, 367] width 1055 height 676
click at [417, 265] on div "Instant Ordering with QR Codes By scanning a QR code, guests get paperless menu…" at bounding box center [562, 477] width 981 height 424
click at [417, 228] on div "For Management and Staff" at bounding box center [418, 224] width 211 height 44
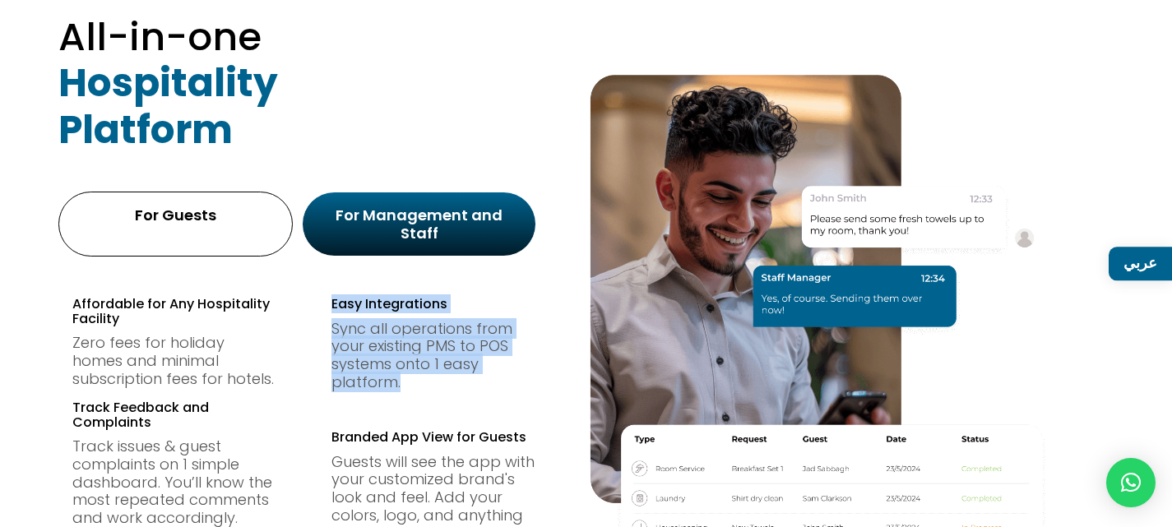
drag, startPoint x: 383, startPoint y: 279, endPoint x: 448, endPoint y: 368, distance: 110.1
click at [448, 368] on div "Affordable for Any Hospitality Facility Zero fees for holiday homes and minimal…" at bounding box center [562, 479] width 981 height 408
click at [383, 362] on div "Sync all operations from your existing PMS to POS systems onto 1 easy platform." at bounding box center [434, 355] width 205 height 71
drag, startPoint x: 364, startPoint y: 350, endPoint x: 327, endPoint y: 288, distance: 73.1
click at [327, 288] on div "Affordable for Any Hospitality Facility Zero fees for holiday homes and minimal…" at bounding box center [562, 479] width 981 height 408
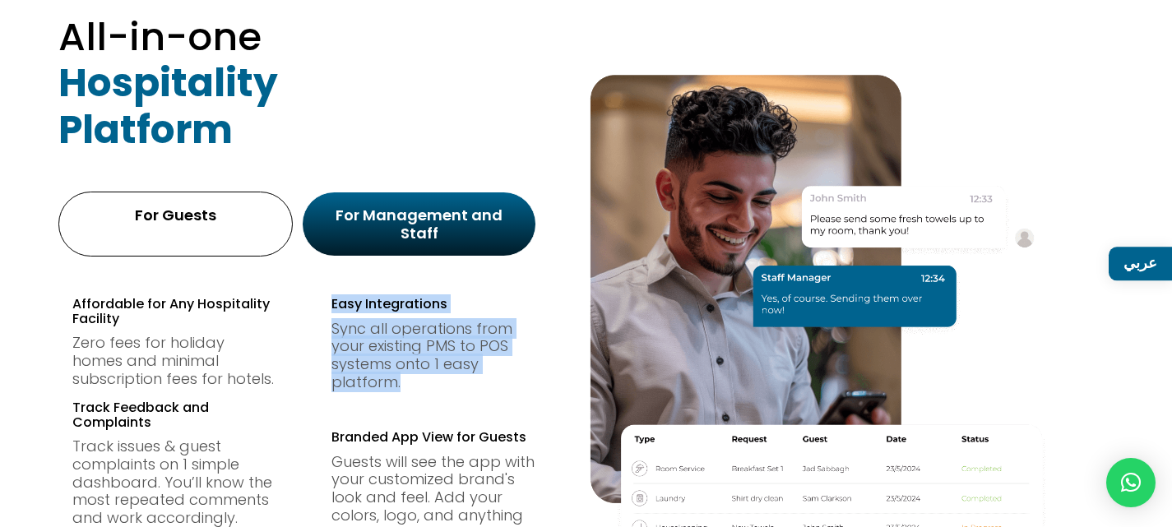
click at [440, 363] on div "Sync all operations from your existing PMS to POS systems onto 1 easy platform." at bounding box center [434, 355] width 205 height 71
click at [397, 320] on div "Sync all operations from your existing PMS to POS systems onto 1 easy platform." at bounding box center [434, 355] width 205 height 71
click at [443, 342] on div "Sync all operations from your existing PMS to POS systems onto 1 easy platform." at bounding box center [434, 355] width 205 height 71
click at [472, 341] on div "Sync all operations from your existing PMS to POS systems onto 1 easy platform." at bounding box center [434, 355] width 205 height 71
click at [531, 320] on div "Sync all operations from your existing PMS to POS systems onto 1 easy platform." at bounding box center [434, 355] width 205 height 71
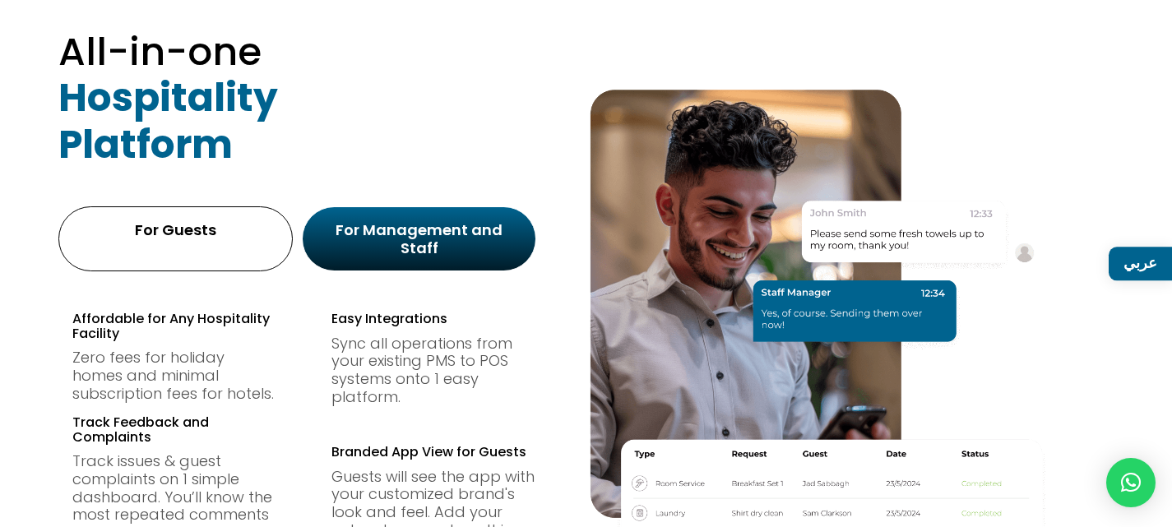
scroll to position [992, 0]
